Goal: Complete application form

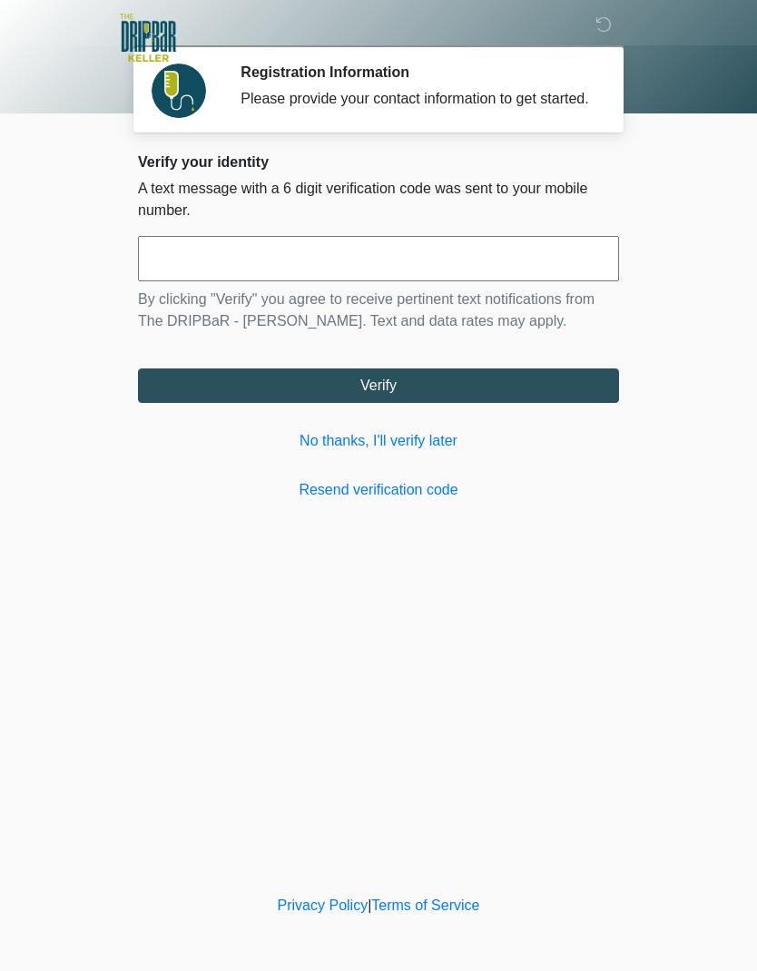
click at [256, 276] on input "text" at bounding box center [378, 258] width 481 height 45
type input "******"
click at [469, 399] on button "Verify" at bounding box center [378, 386] width 481 height 35
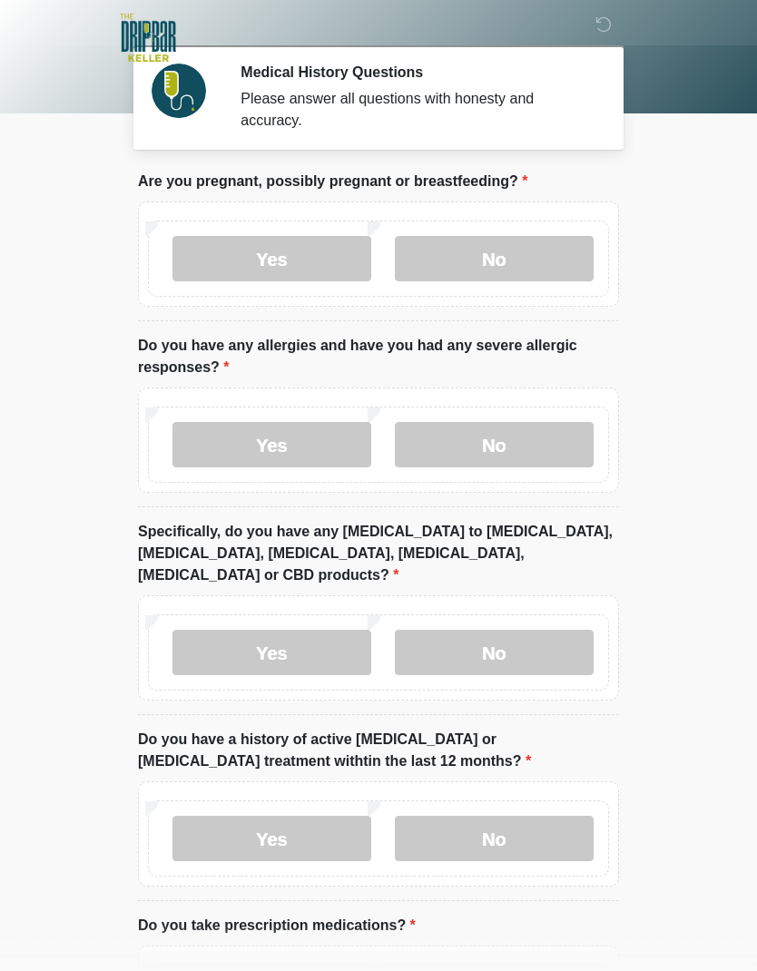
click at [528, 261] on label "No" at bounding box center [494, 258] width 199 height 45
click at [530, 438] on label "No" at bounding box center [494, 444] width 199 height 45
click at [571, 633] on label "No" at bounding box center [494, 652] width 199 height 45
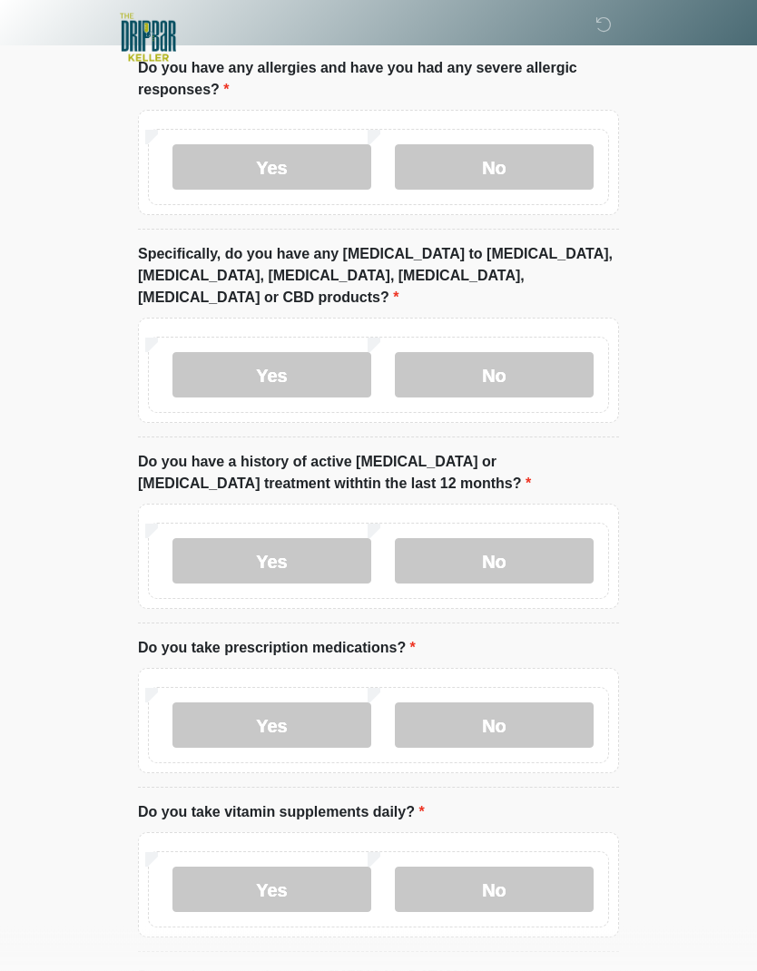
scroll to position [278, 0]
click at [543, 538] on label "No" at bounding box center [494, 560] width 199 height 45
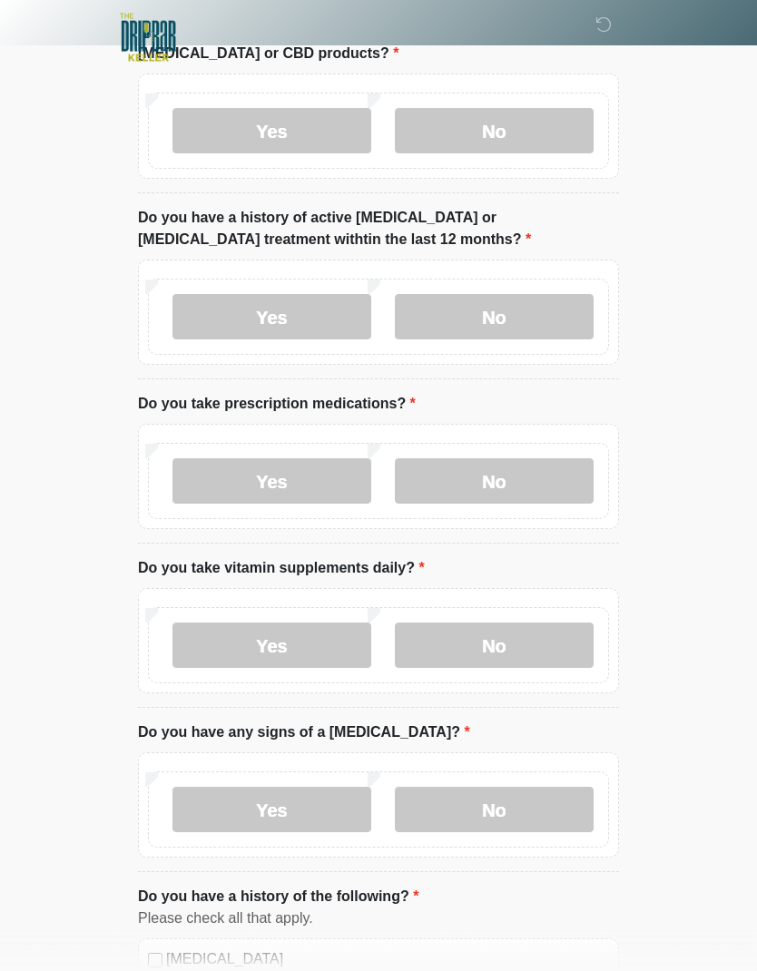
scroll to position [544, 0]
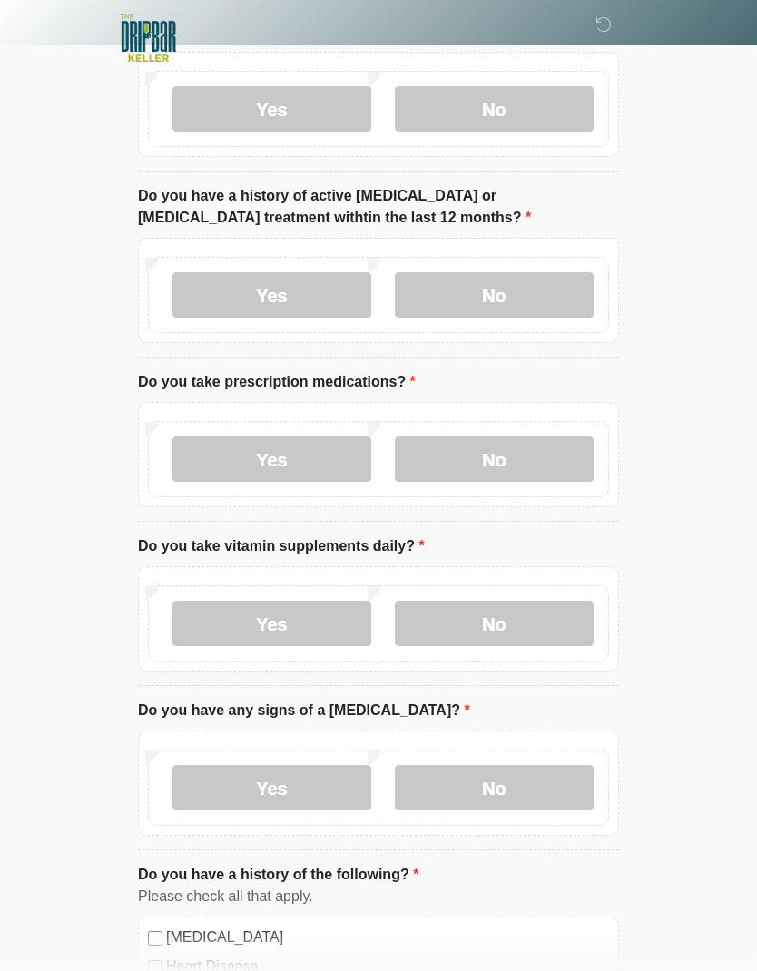
click at [333, 437] on label "Yes" at bounding box center [272, 459] width 199 height 45
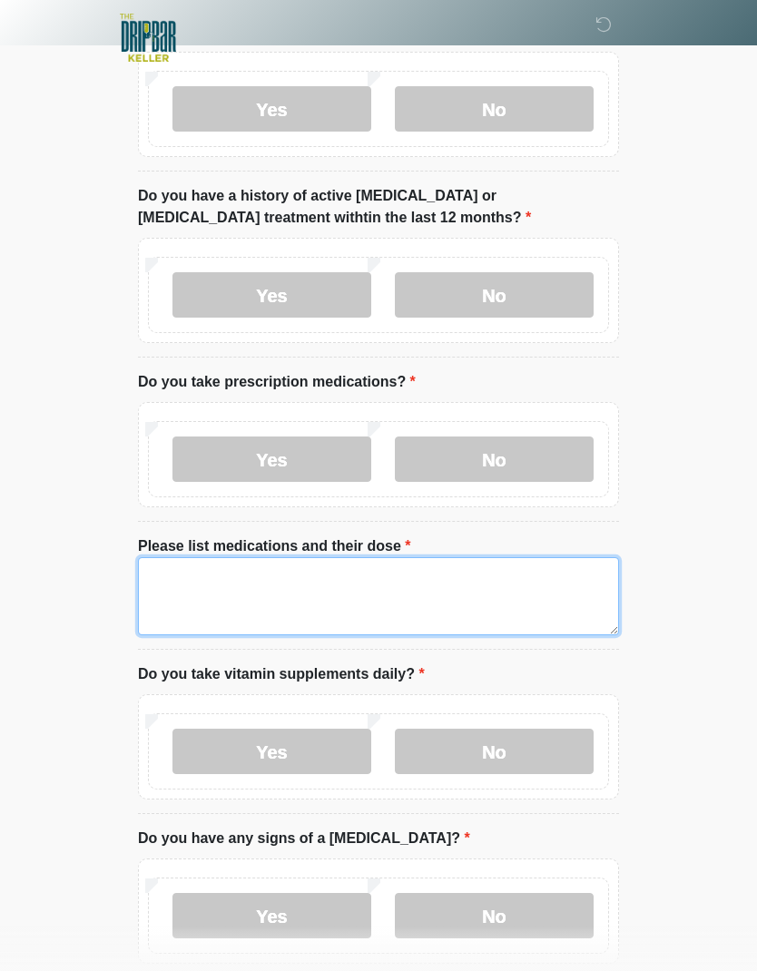
click at [388, 566] on textarea "Please list medications and their dose" at bounding box center [378, 596] width 481 height 78
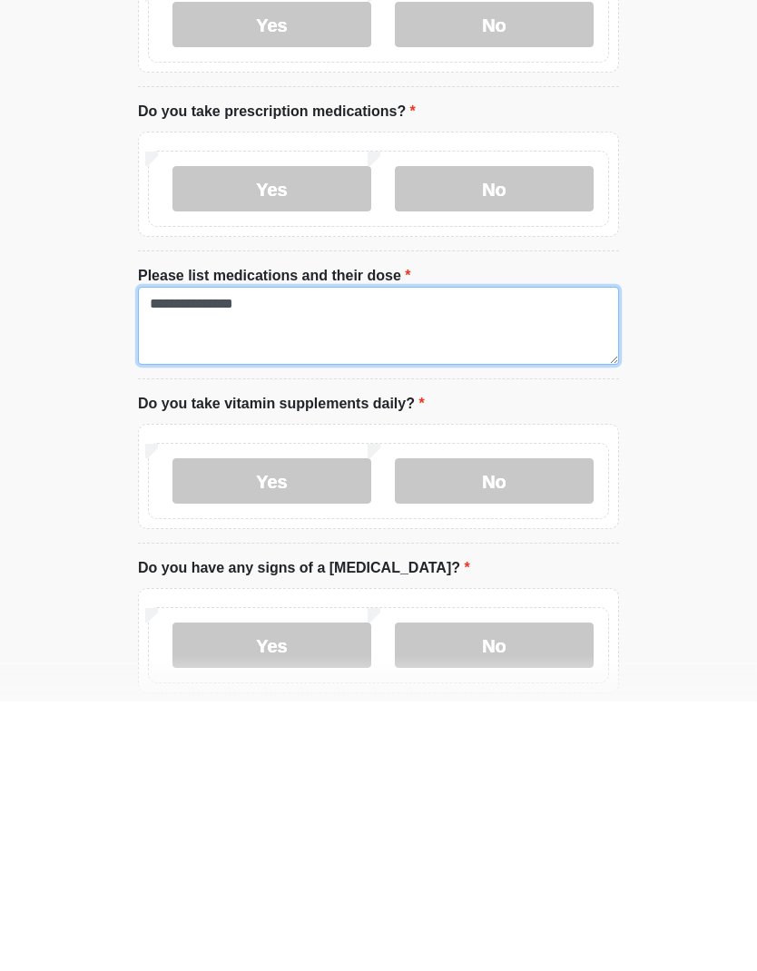
type textarea "**********"
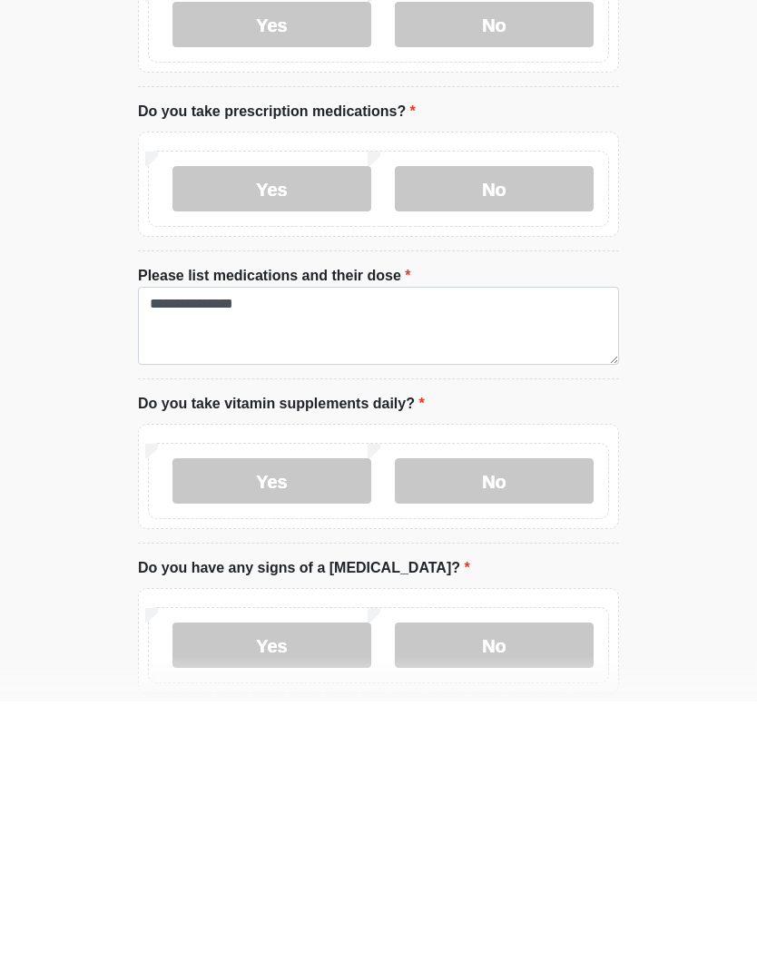
click at [481, 729] on label "No" at bounding box center [494, 751] width 199 height 45
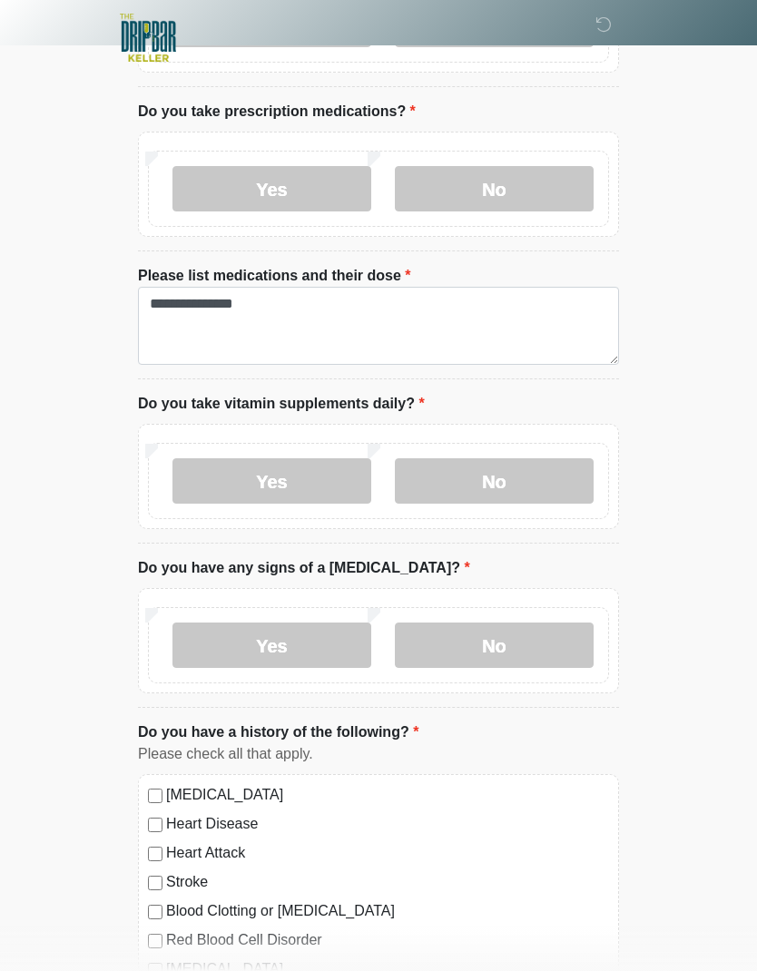
click at [538, 627] on label "No" at bounding box center [494, 645] width 199 height 45
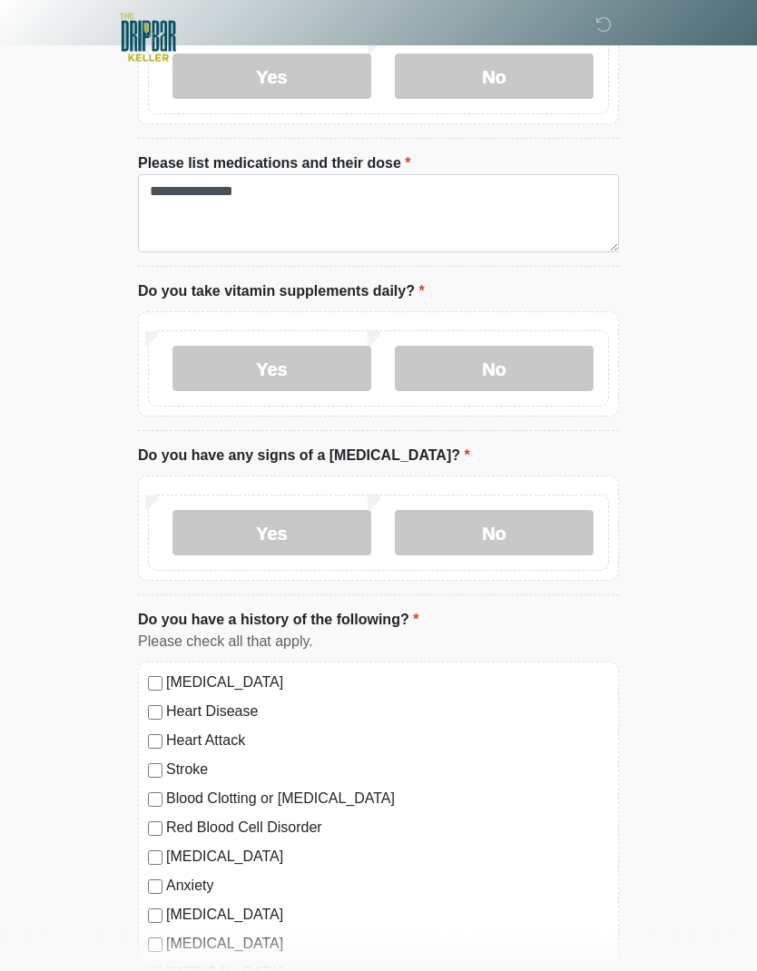
scroll to position [1050, 0]
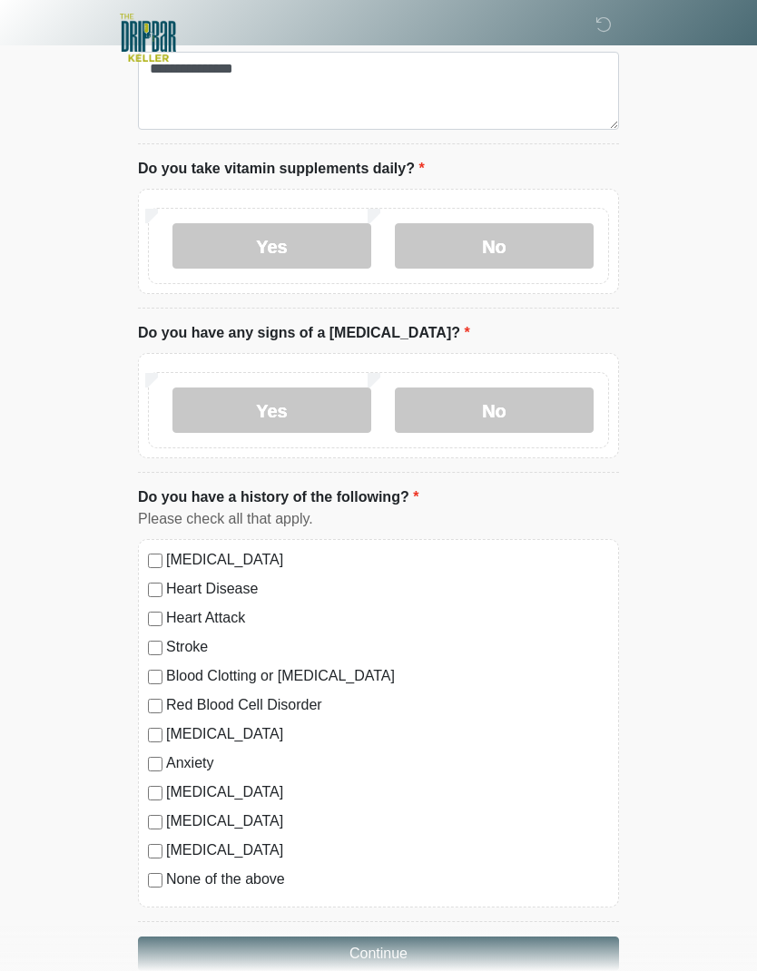
click at [316, 937] on button "Continue" at bounding box center [378, 954] width 481 height 35
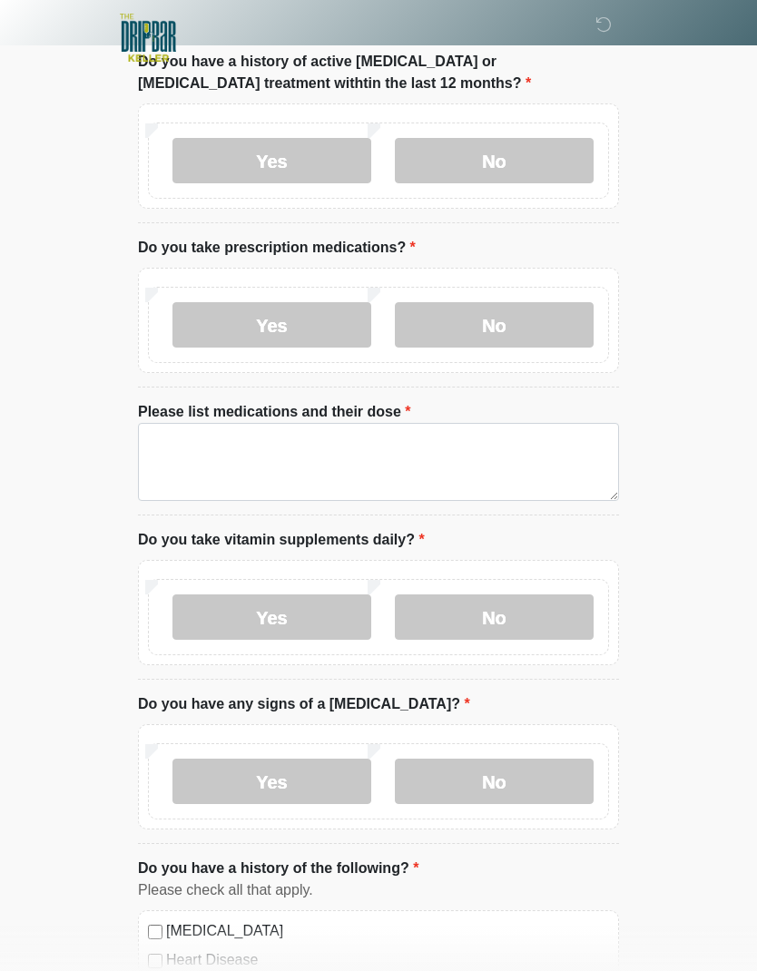
scroll to position [0, 0]
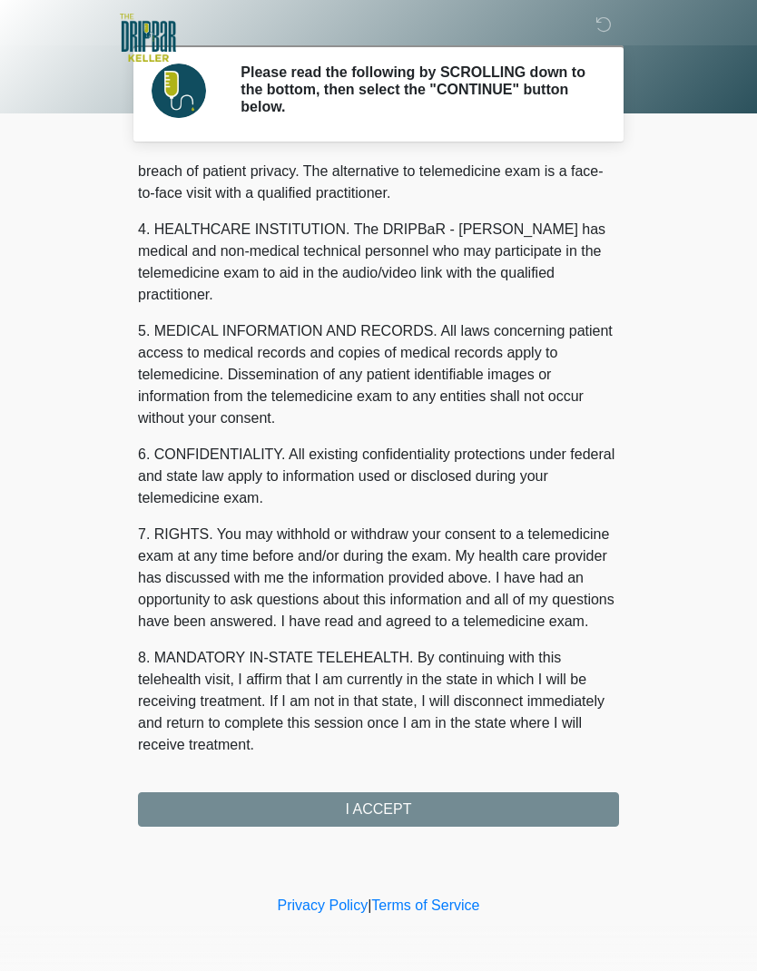
click at [442, 813] on button "I ACCEPT" at bounding box center [378, 810] width 481 height 35
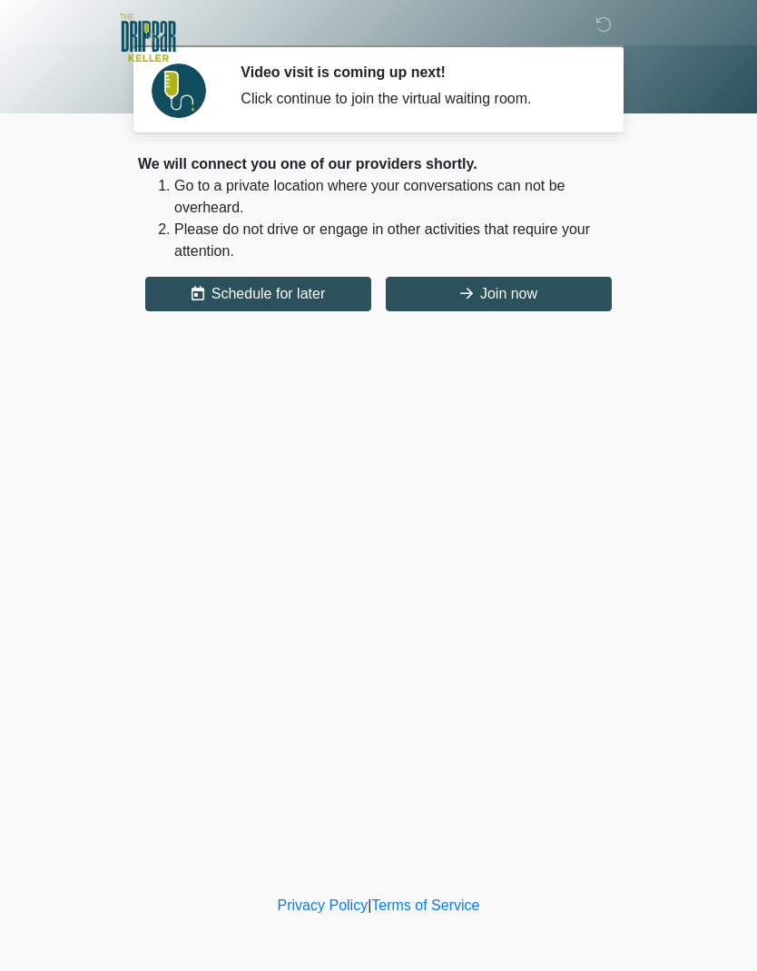
click at [556, 296] on button "Join now" at bounding box center [499, 294] width 226 height 35
